Goal: Navigation & Orientation: Understand site structure

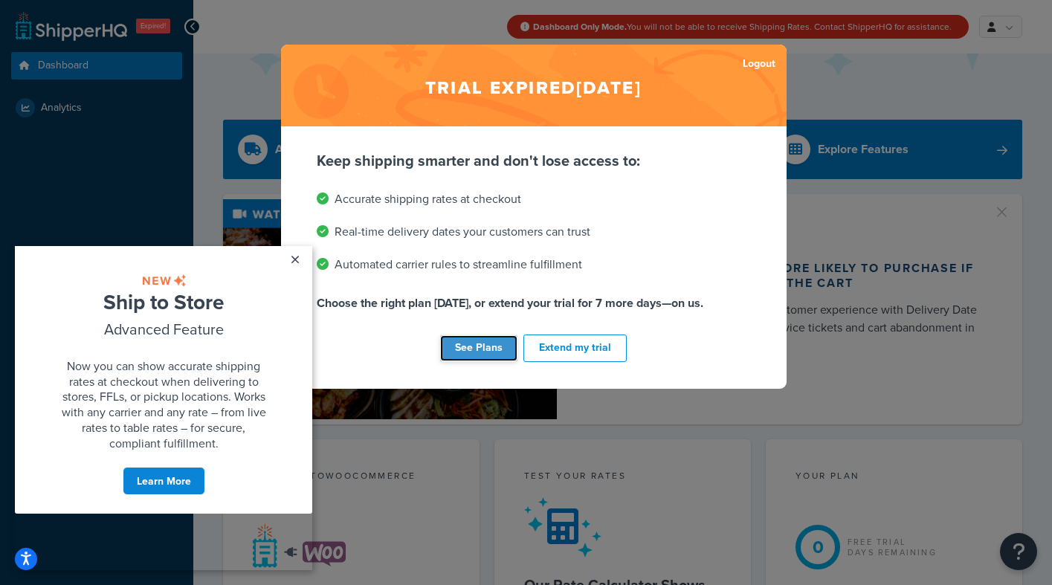
click at [494, 344] on link "See Plans" at bounding box center [478, 348] width 77 height 26
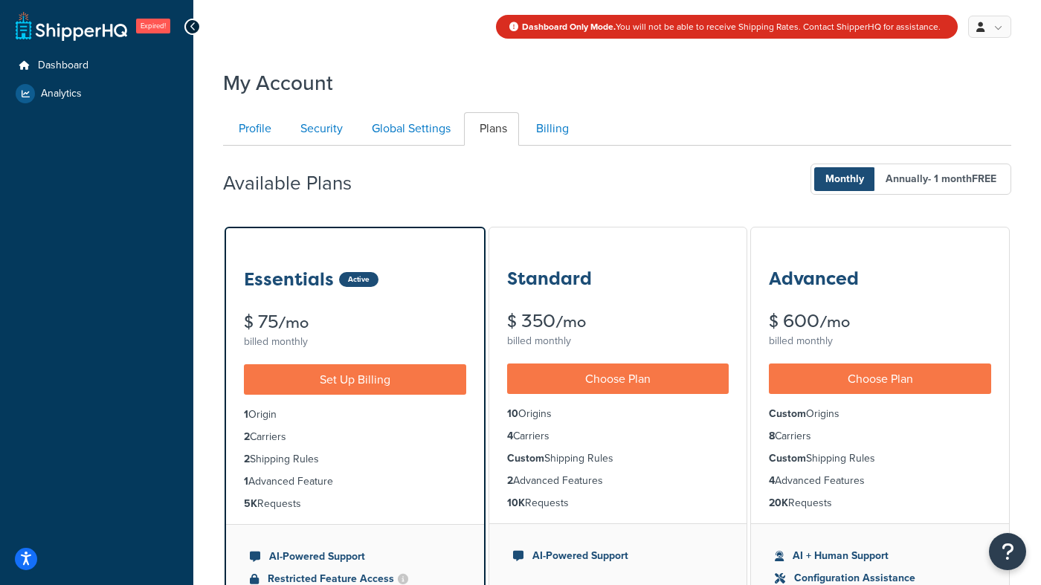
click at [182, 33] on div "Expired! Dashboard Analytics My Account My Profile Billing Global Settings Logo…" at bounding box center [96, 530] width 193 height 1060
click at [1002, 25] on link at bounding box center [989, 27] width 43 height 22
click at [192, 25] on icon at bounding box center [193, 27] width 7 height 10
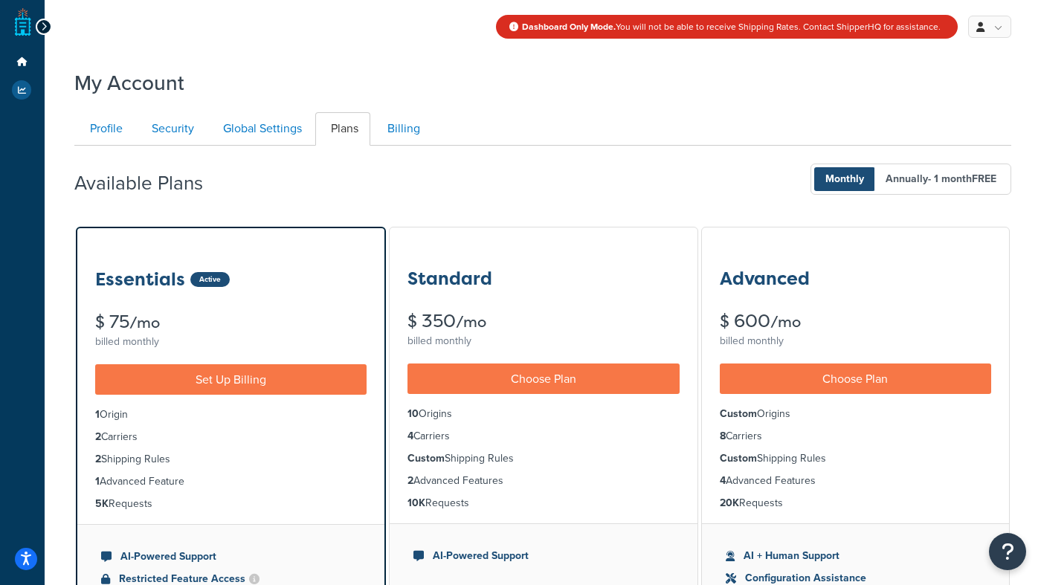
click at [44, 22] on icon at bounding box center [44, 27] width 7 height 10
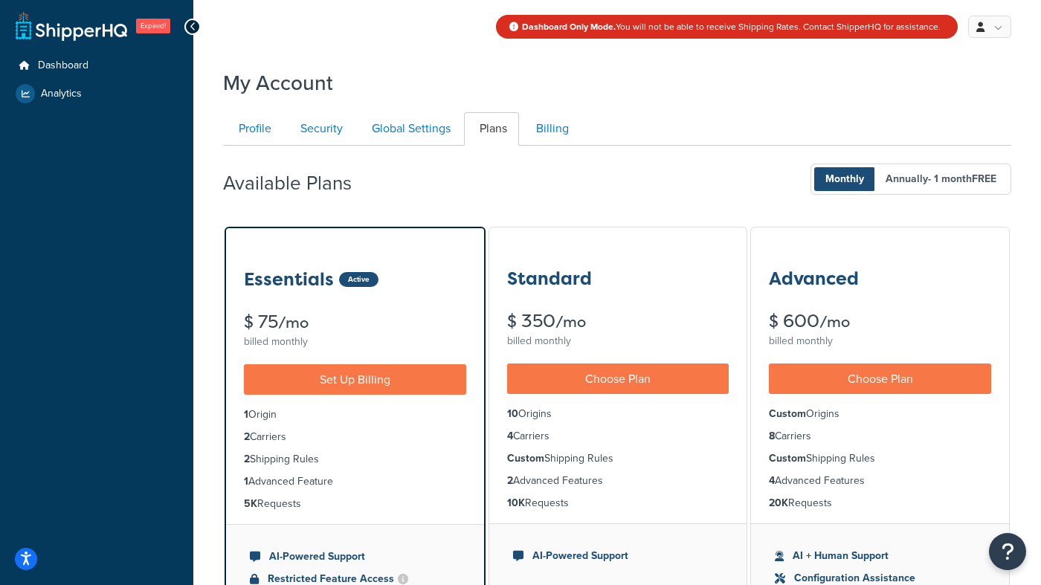
click at [588, 29] on strong "Dashboard Only Mode." at bounding box center [569, 26] width 94 height 13
click at [991, 26] on link at bounding box center [989, 27] width 43 height 22
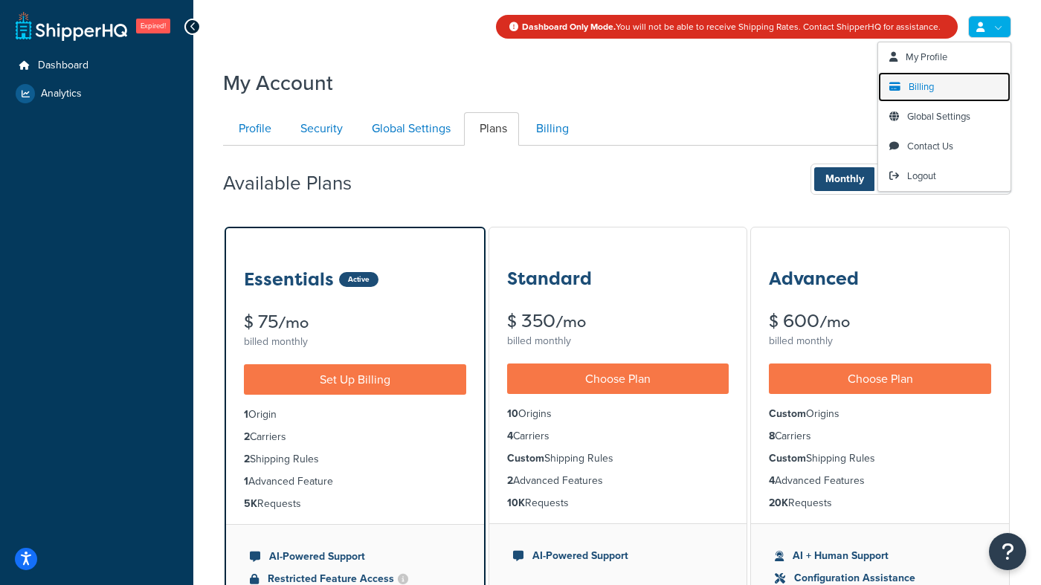
click at [927, 84] on span "Billing" at bounding box center [921, 87] width 25 height 14
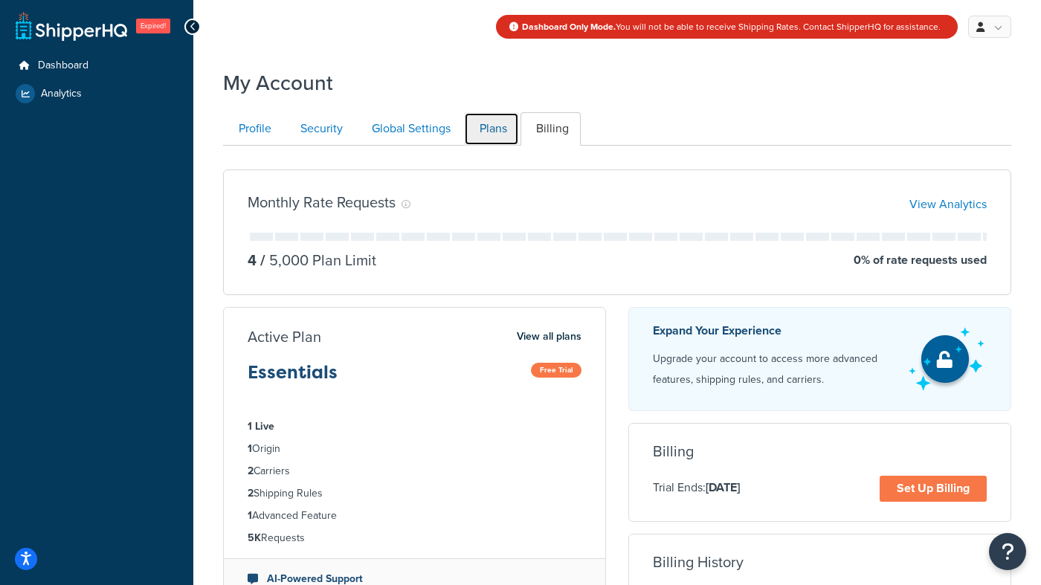
click at [495, 130] on link "Plans" at bounding box center [491, 128] width 55 height 33
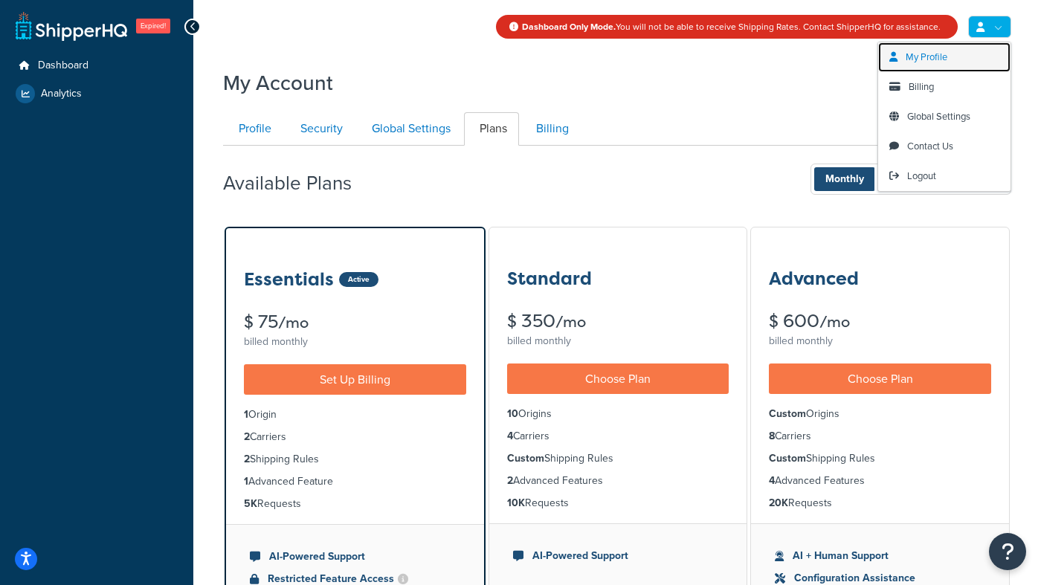
click at [933, 62] on span "My Profile" at bounding box center [927, 57] width 42 height 14
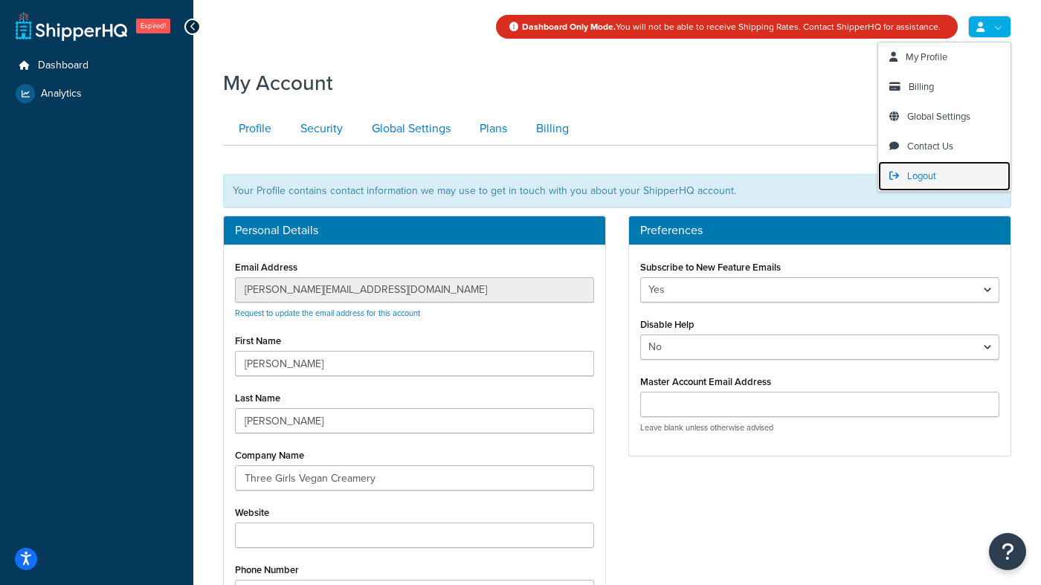
click at [935, 175] on span "Logout" at bounding box center [921, 176] width 29 height 14
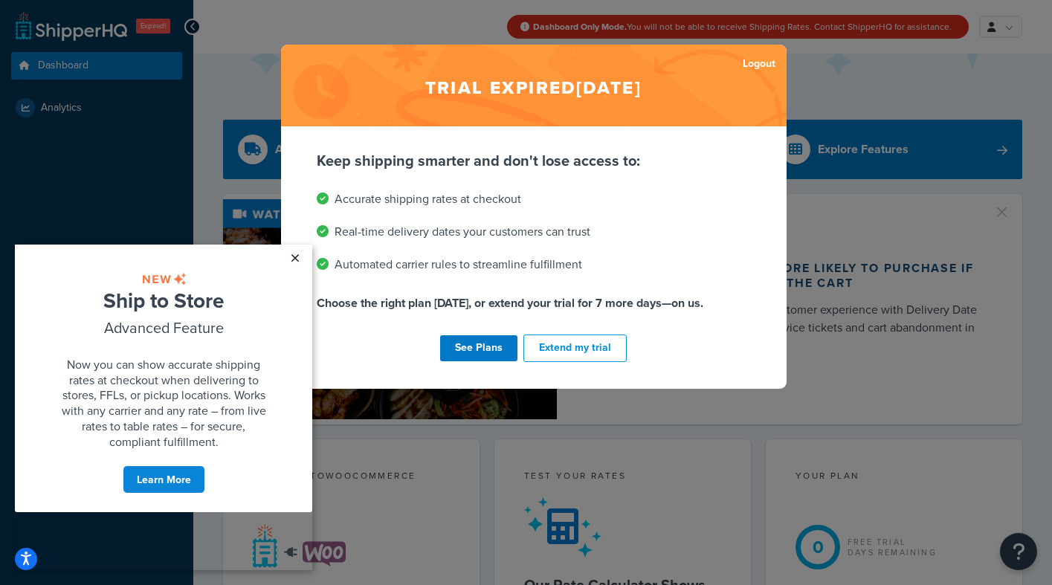
click at [294, 257] on link "×" at bounding box center [295, 258] width 26 height 27
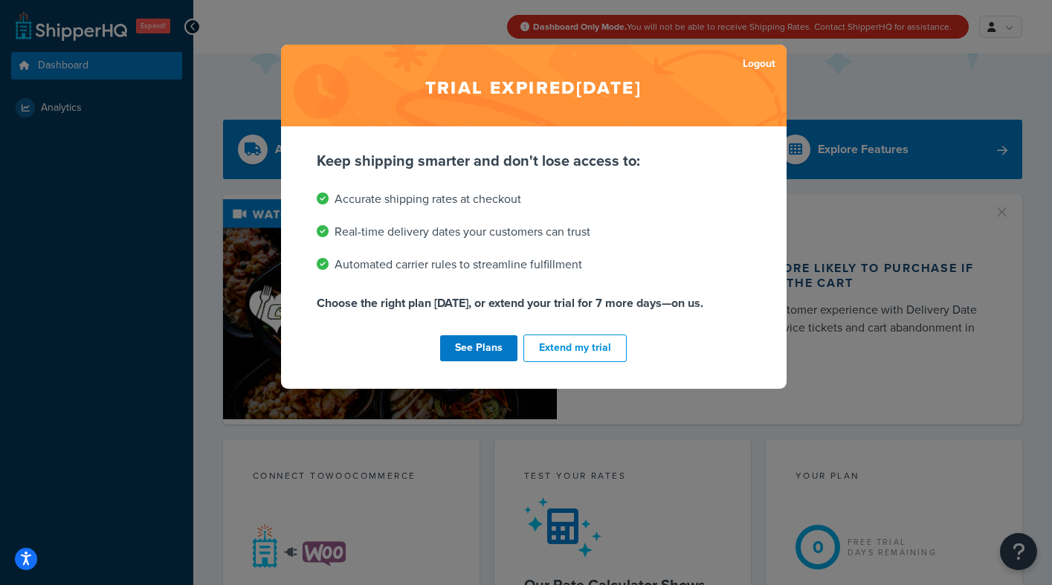
click at [864, 77] on div "Trial expired Aug 30, 2020 Logout Keep shipping smarter and don't lose access t…" at bounding box center [526, 292] width 1052 height 585
click at [904, 70] on div "Trial expired Aug 30, 2020 Logout Keep shipping smarter and don't lose access t…" at bounding box center [526, 292] width 1052 height 585
click at [485, 346] on link "See Plans" at bounding box center [478, 348] width 77 height 26
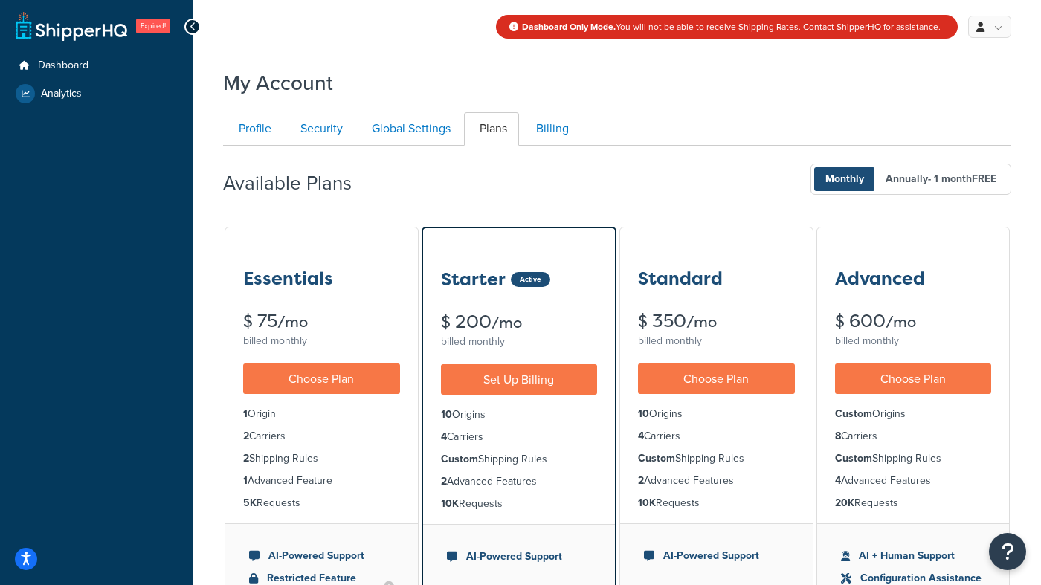
click at [343, 331] on div "billed monthly" at bounding box center [321, 341] width 157 height 21
click at [329, 364] on link "Choose Plan" at bounding box center [321, 379] width 157 height 30
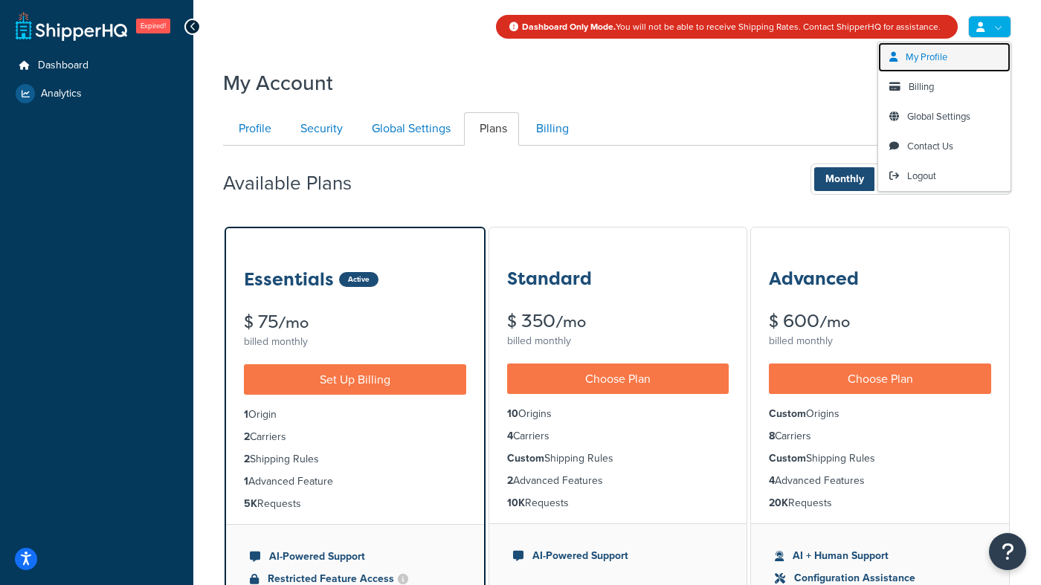
click at [944, 54] on span "My Profile" at bounding box center [927, 57] width 42 height 14
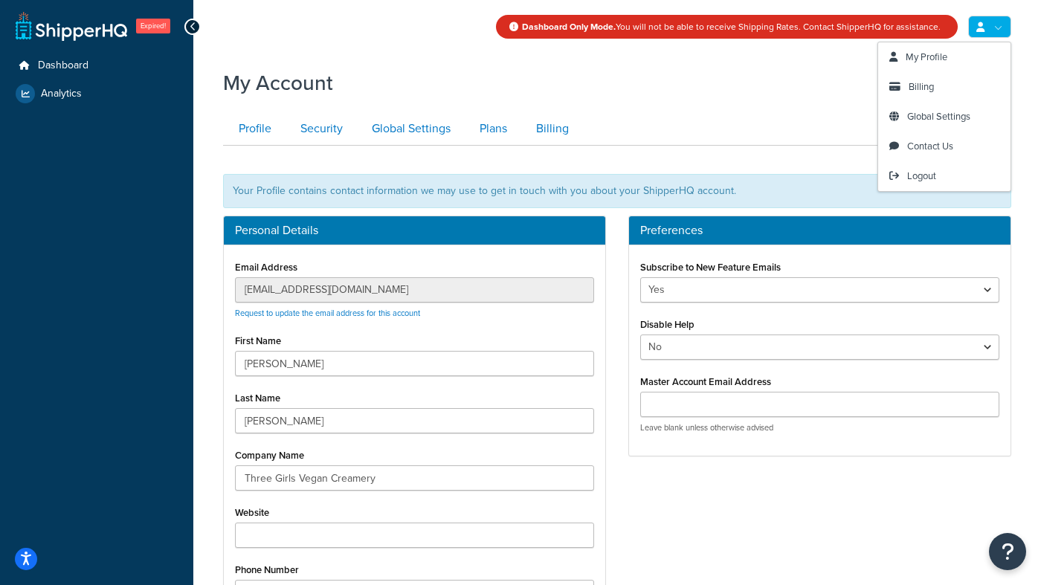
click at [999, 28] on link at bounding box center [989, 27] width 43 height 22
click at [928, 88] on span "Billing" at bounding box center [921, 87] width 25 height 14
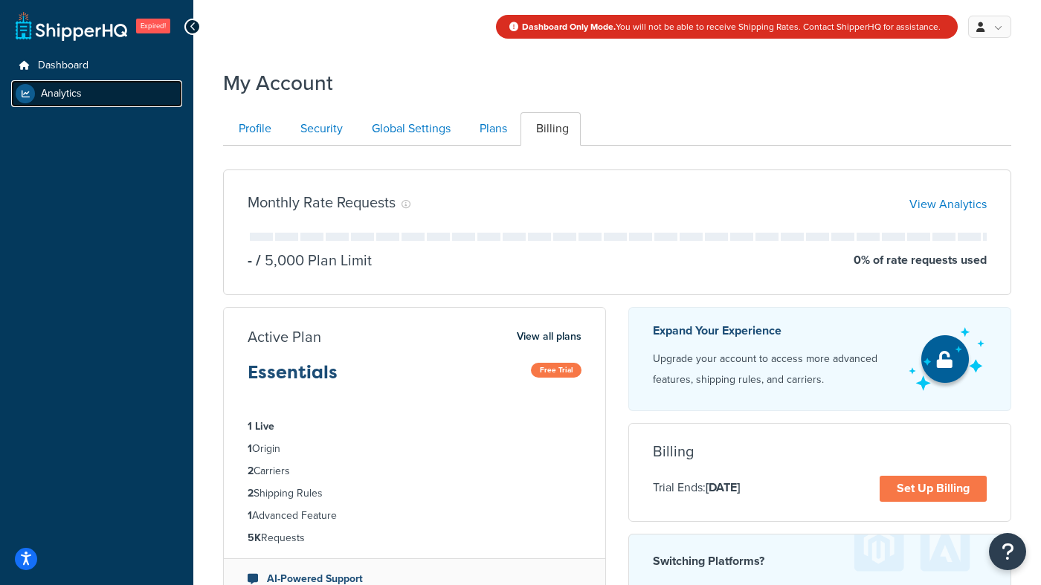
click at [88, 86] on link "Analytics" at bounding box center [96, 93] width 171 height 27
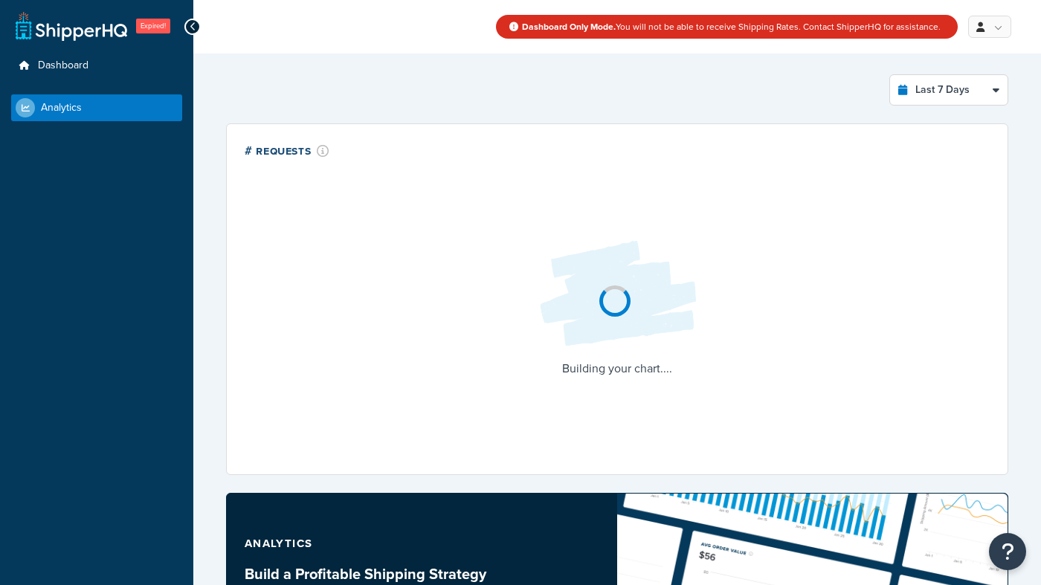
select select "last_7_days"
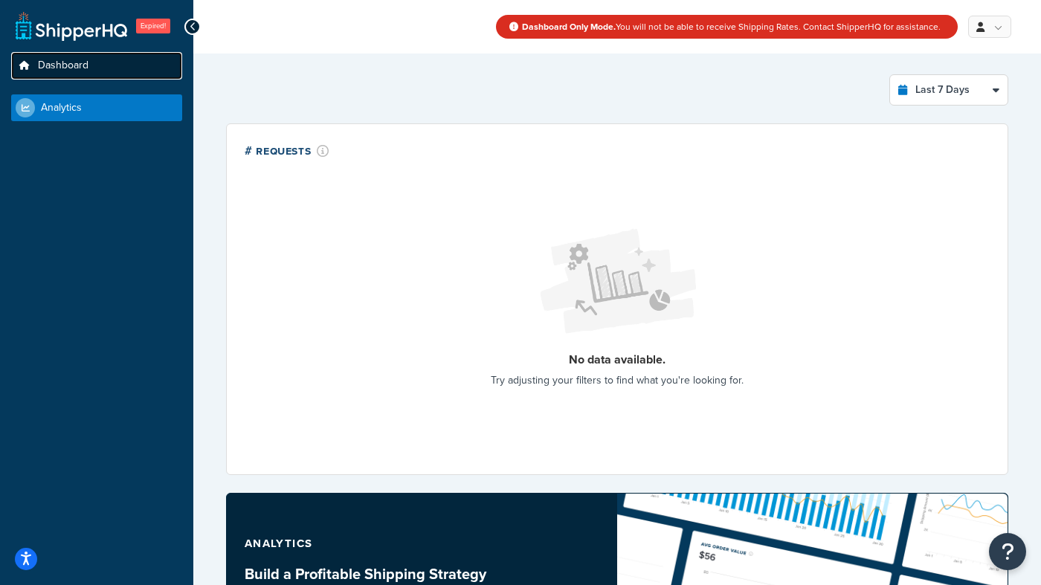
click at [83, 64] on span "Dashboard" at bounding box center [63, 65] width 51 height 13
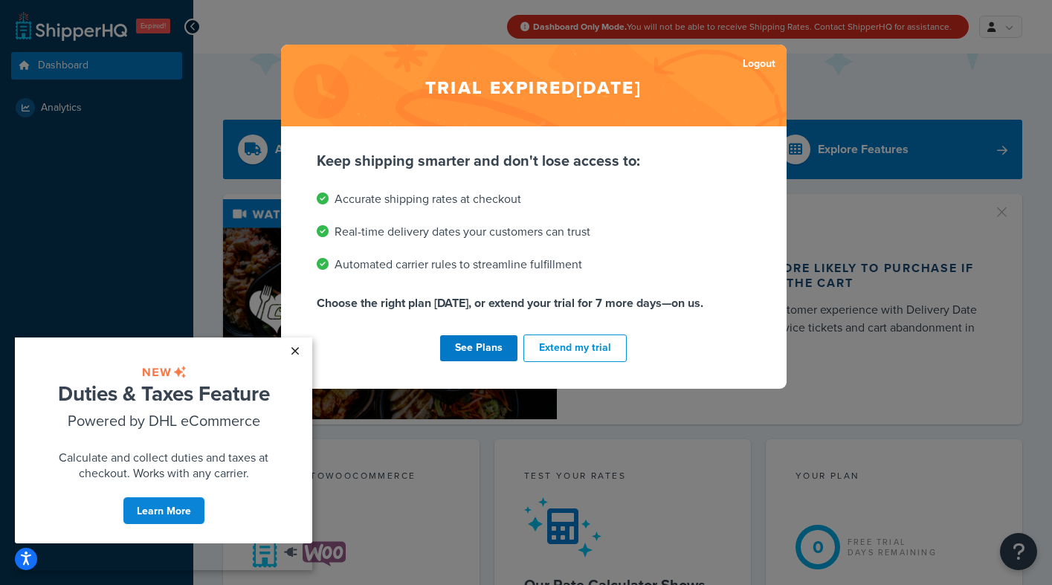
click at [299, 344] on link "×" at bounding box center [295, 351] width 26 height 27
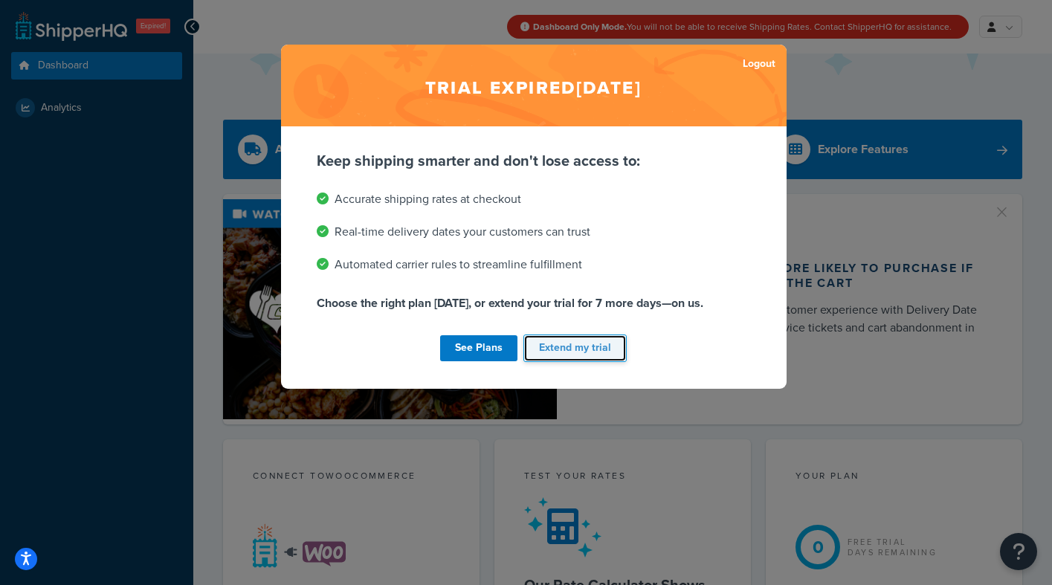
click at [574, 347] on button "Extend my trial" at bounding box center [575, 349] width 103 height 28
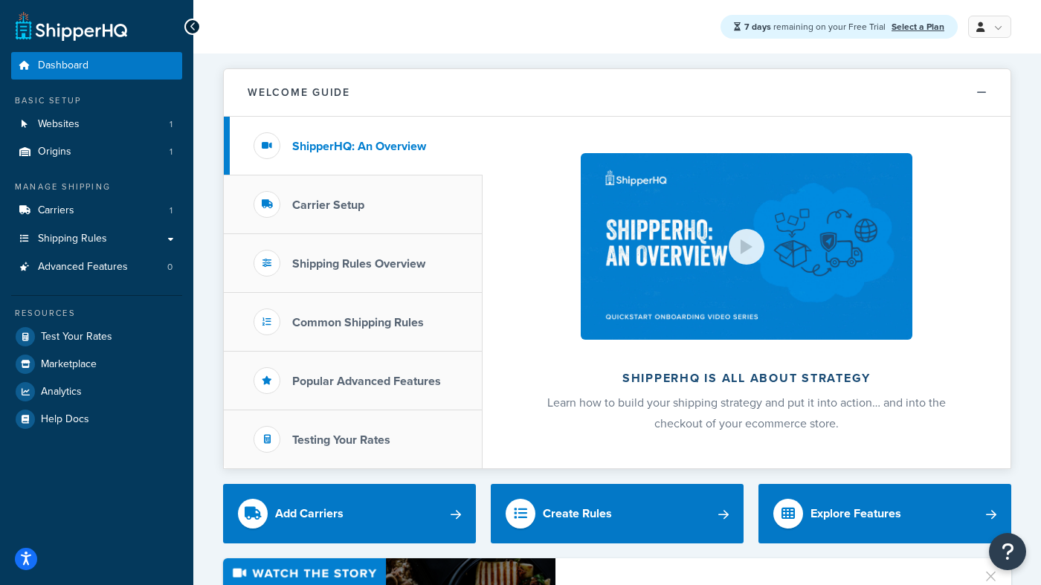
click at [478, 29] on div "7 days remaining on your Free Trial Select a Plan My Profile Billing Global Set…" at bounding box center [617, 27] width 848 height 54
click at [161, 122] on link "Websites 1" at bounding box center [96, 125] width 171 height 28
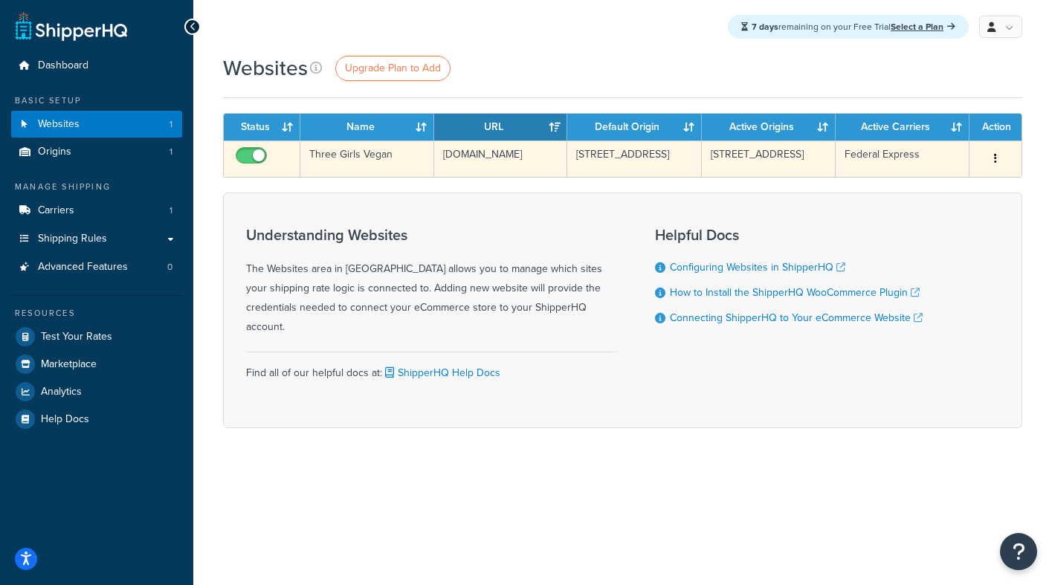
click at [998, 159] on button "button" at bounding box center [995, 159] width 21 height 24
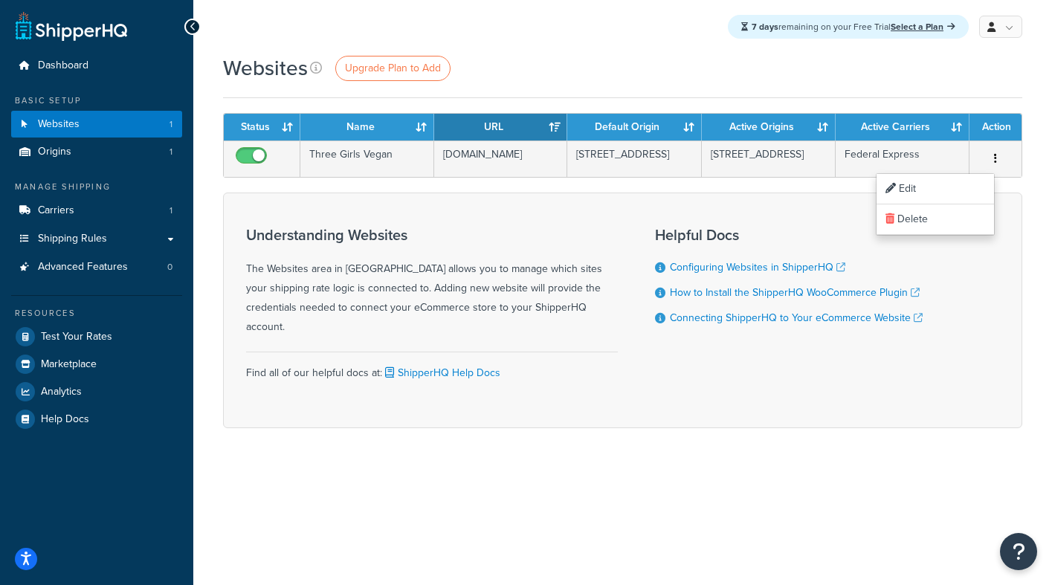
click at [875, 65] on div "Websites Upgrade Plan to Add" at bounding box center [622, 68] width 799 height 29
click at [169, 149] on link "Origins 1" at bounding box center [96, 152] width 171 height 28
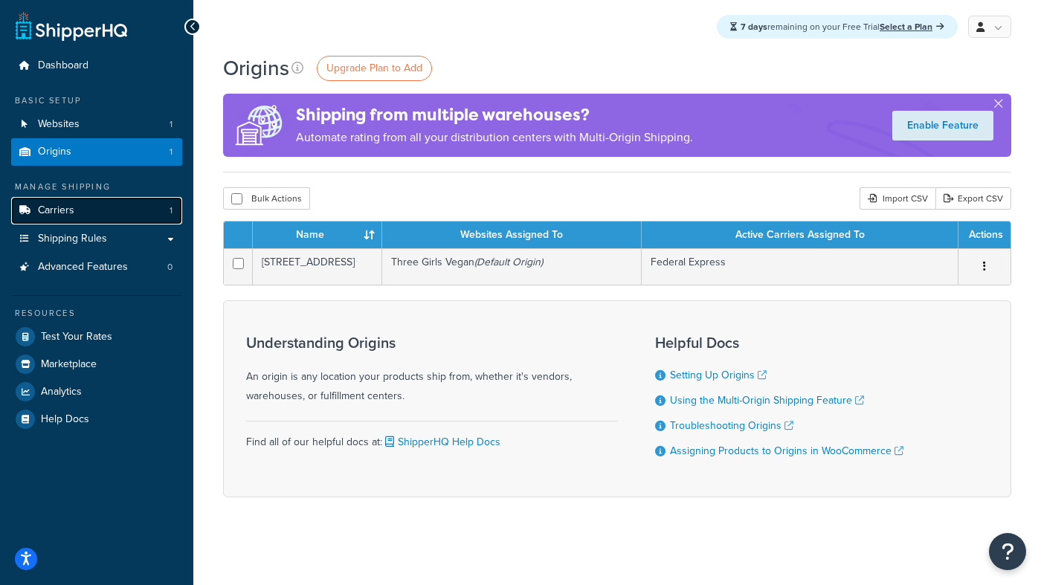
click at [170, 207] on span "1" at bounding box center [171, 211] width 3 height 13
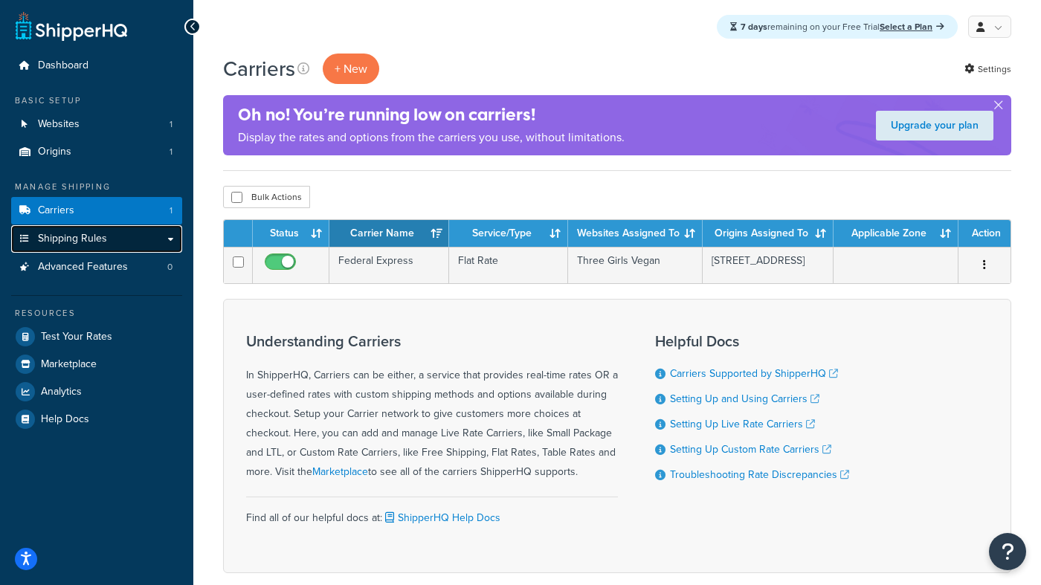
click at [164, 236] on link "Shipping Rules" at bounding box center [96, 239] width 171 height 28
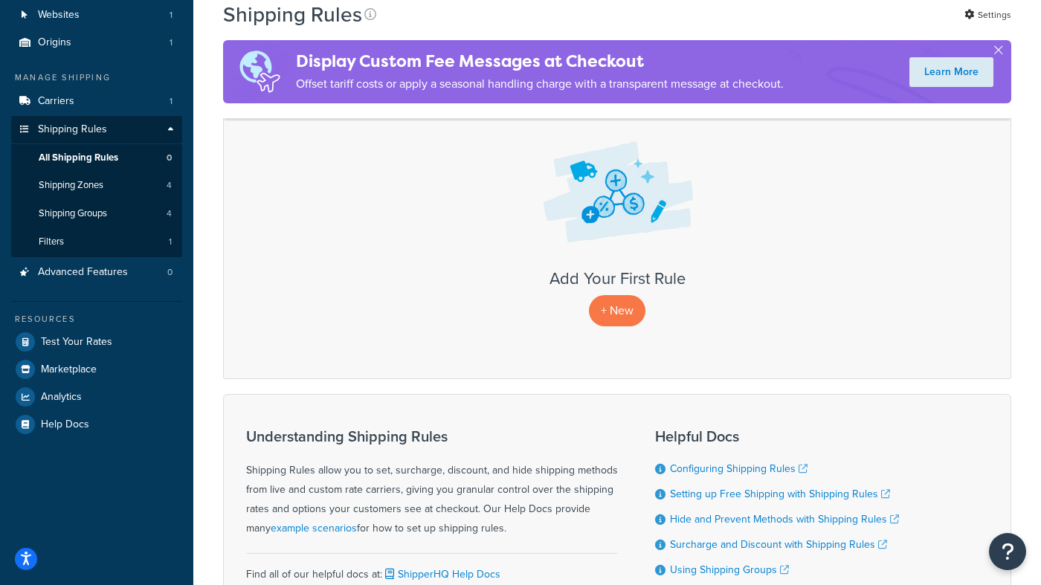
scroll to position [109, 0]
click at [78, 342] on span "Test Your Rates" at bounding box center [76, 343] width 71 height 13
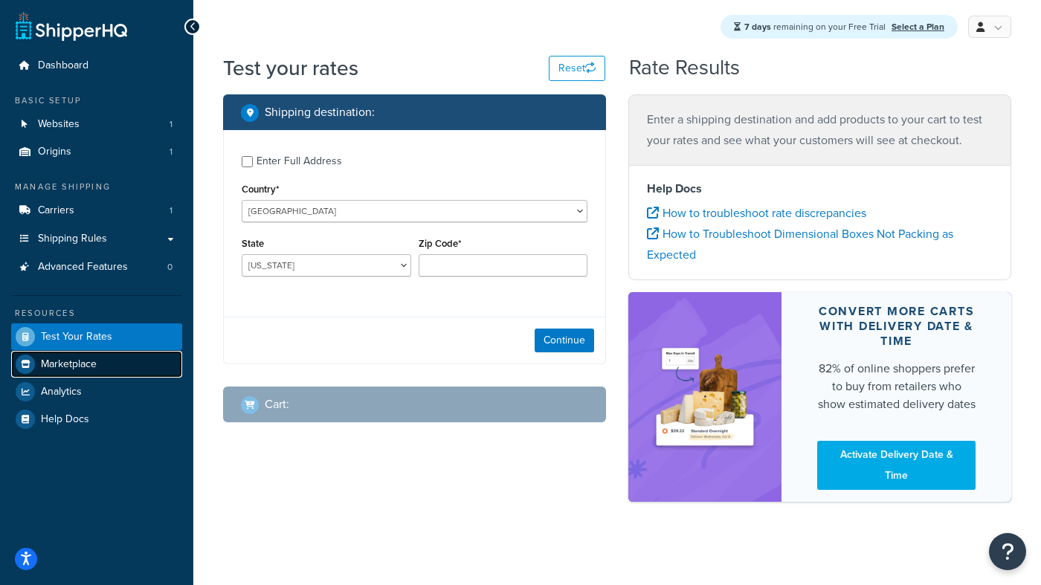
click at [93, 363] on span "Marketplace" at bounding box center [69, 364] width 56 height 13
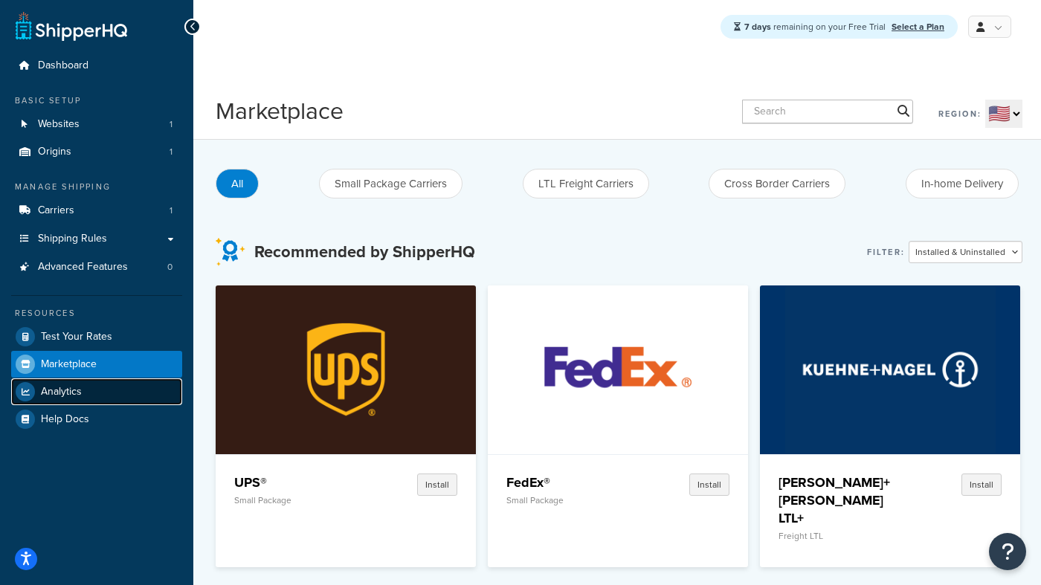
click at [117, 389] on link "Analytics" at bounding box center [96, 392] width 171 height 27
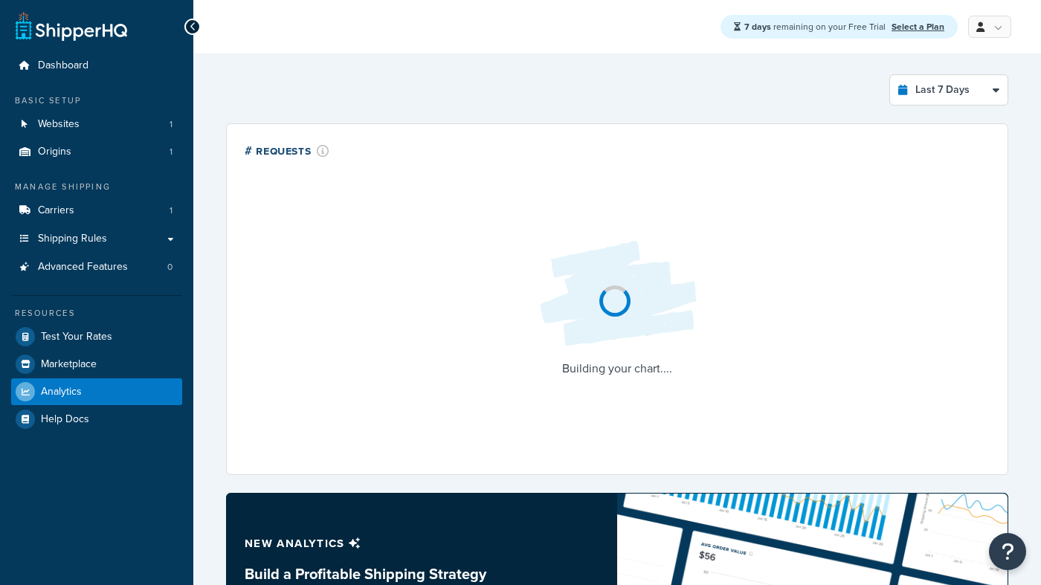
select select "last_7_days"
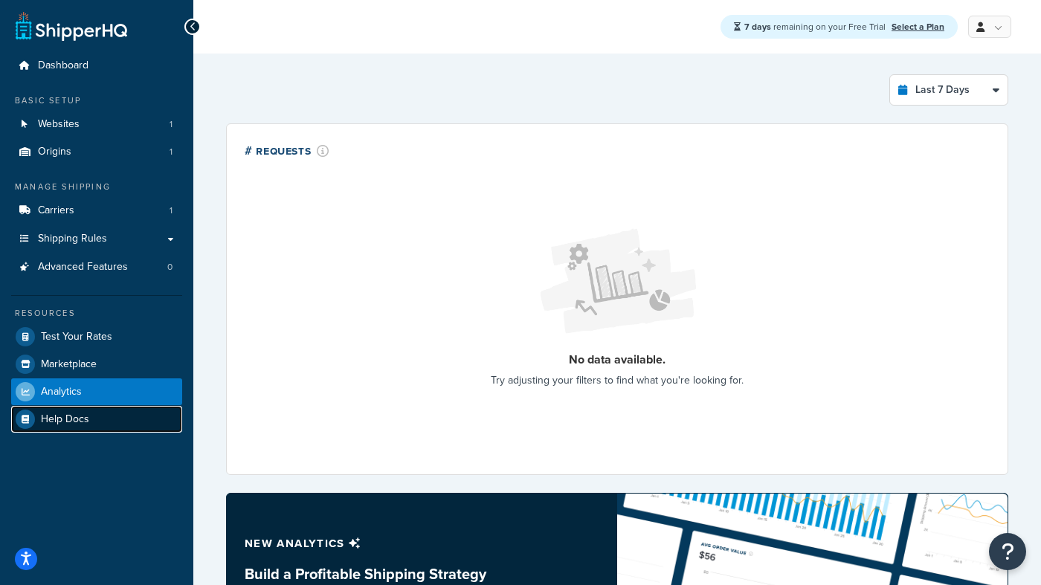
click at [107, 417] on link "Help Docs" at bounding box center [96, 419] width 171 height 27
